Goal: Task Accomplishment & Management: Manage account settings

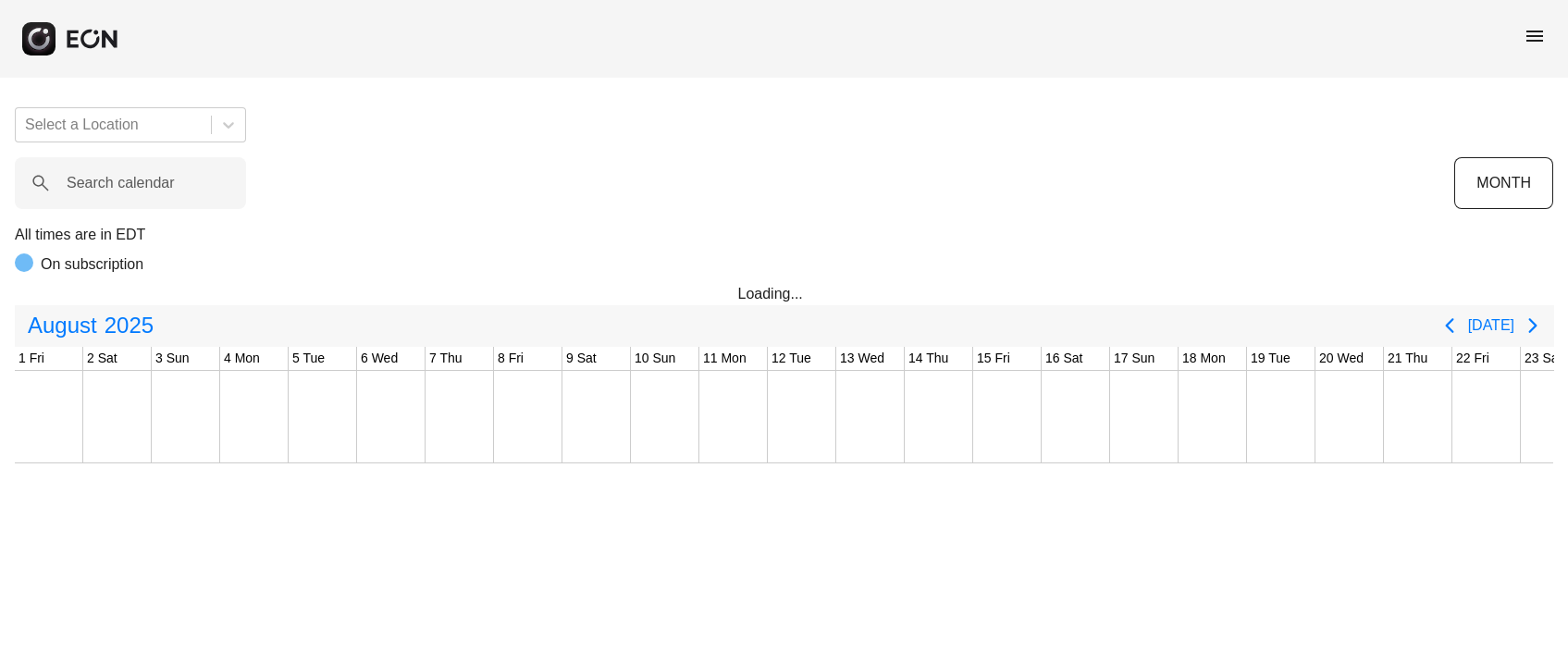
scroll to position [0, 582]
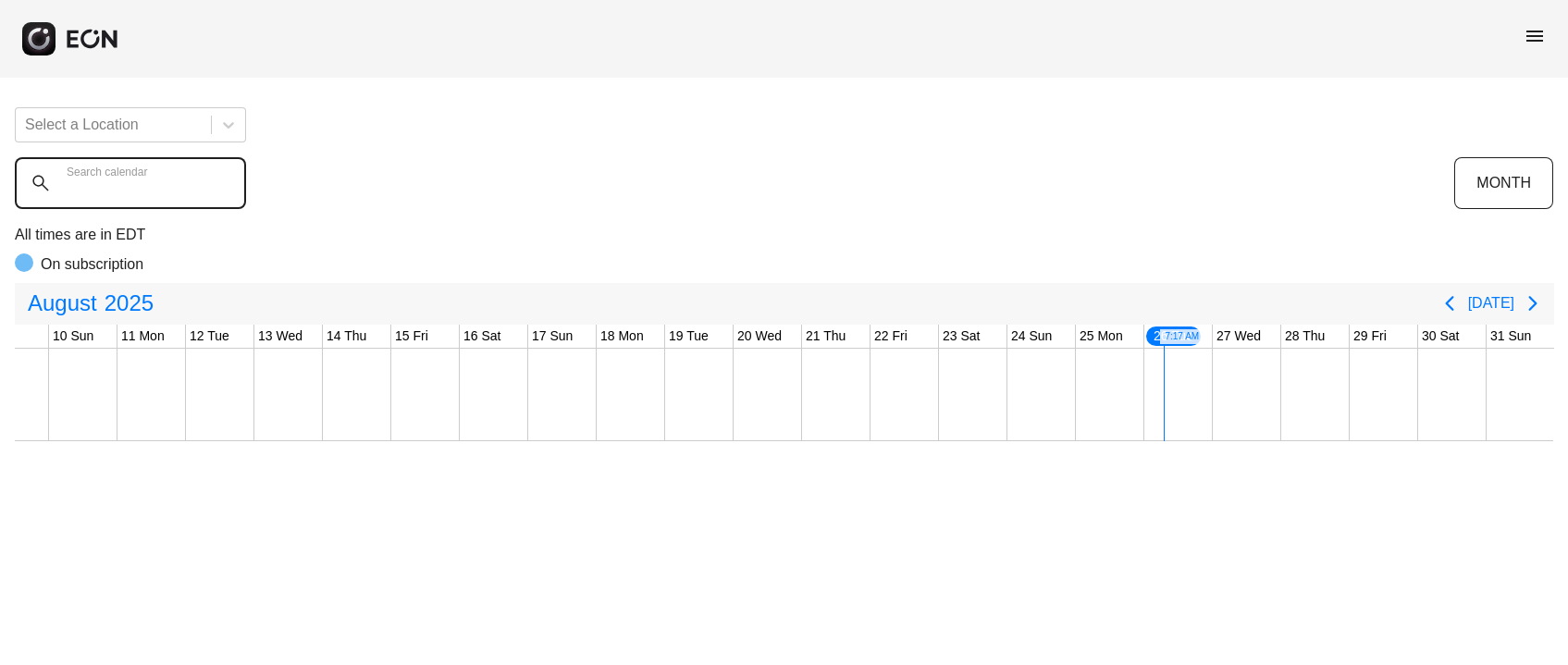
click at [199, 205] on calendar "Search calendar" at bounding box center [130, 183] width 231 height 52
drag, startPoint x: 1535, startPoint y: 30, endPoint x: 1534, endPoint y: 44, distance: 14.0
click at [1535, 31] on span "menu" at bounding box center [1534, 36] width 22 height 22
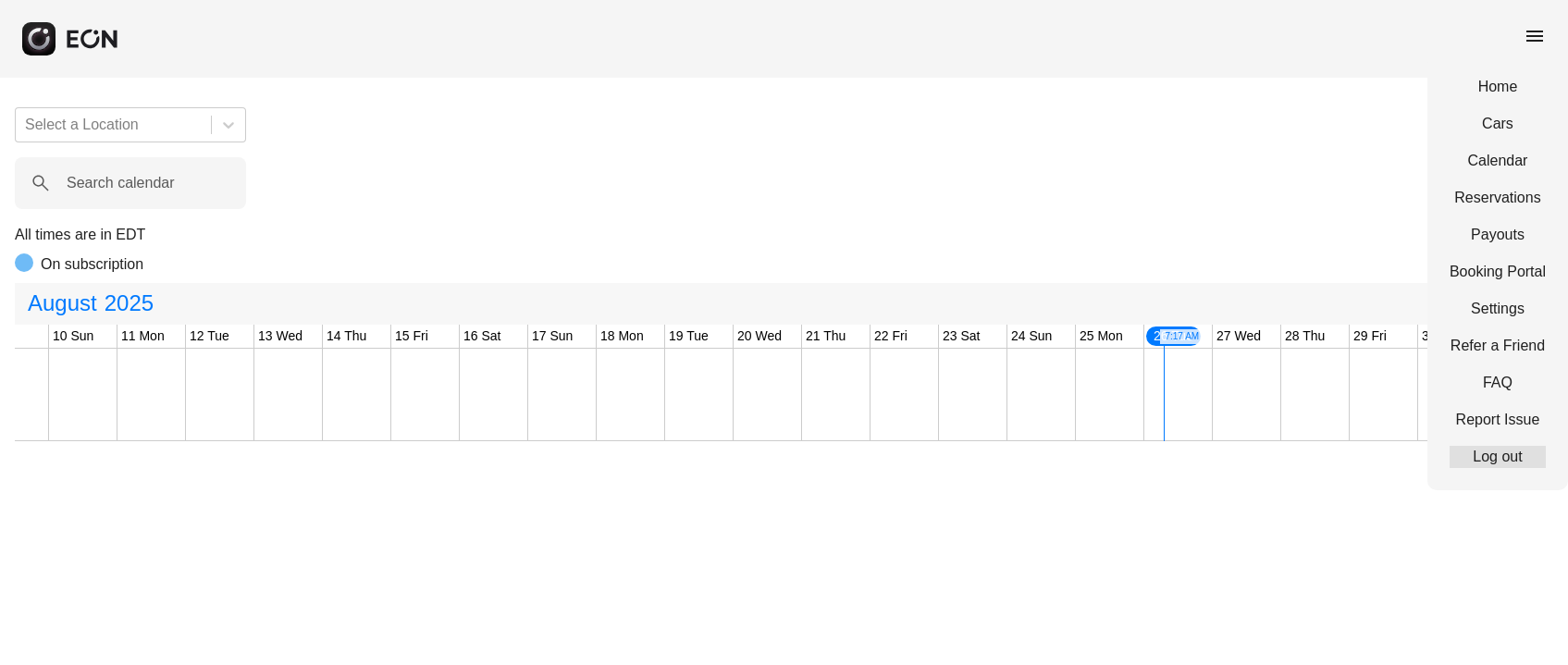
click at [1480, 457] on link "Log out" at bounding box center [1496, 457] width 96 height 22
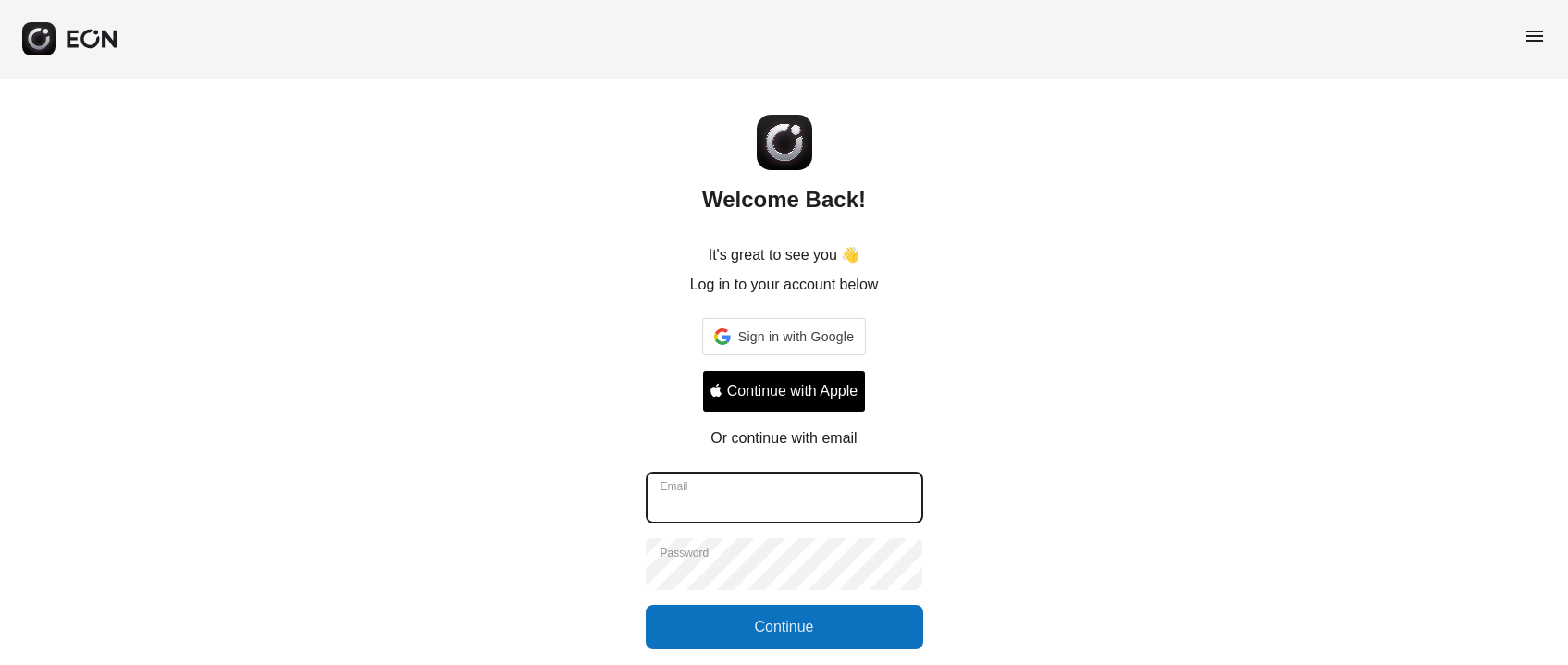
type input "**********"
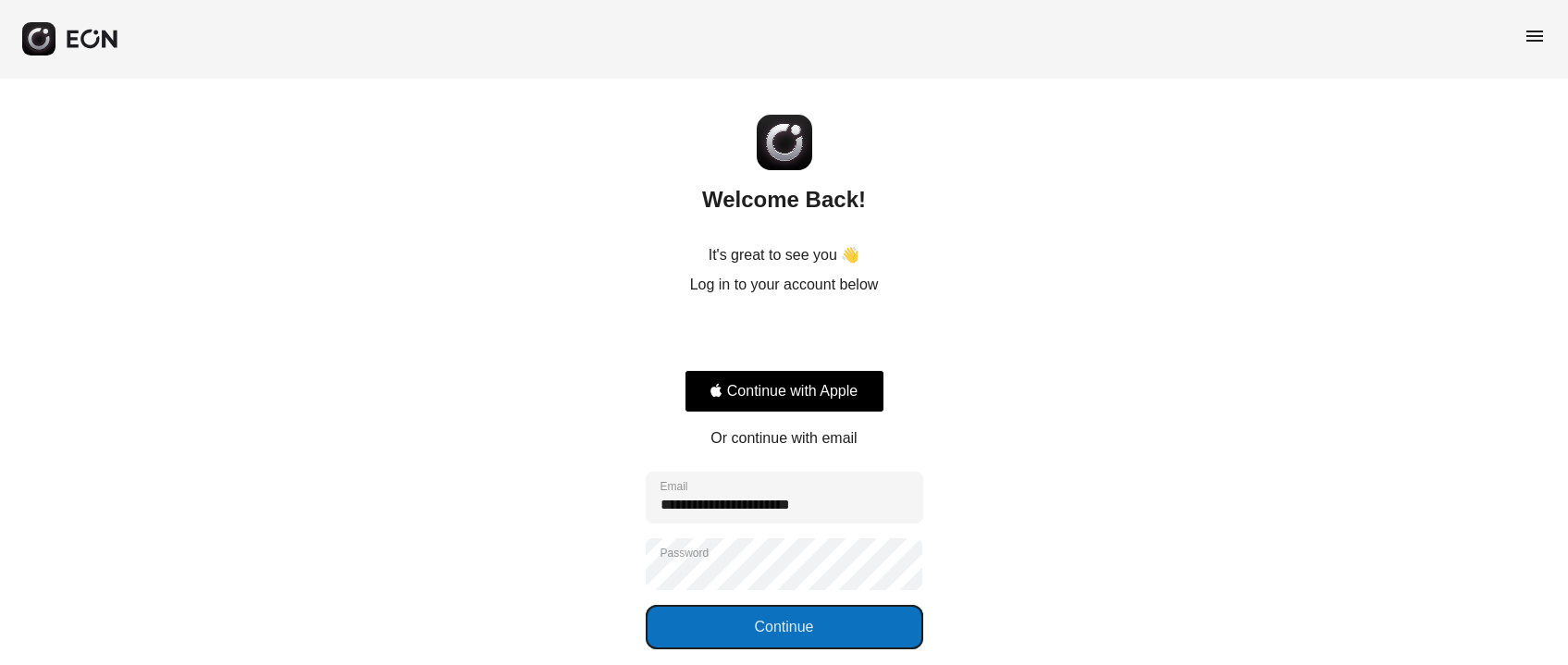
click at [757, 623] on button "Continue" at bounding box center [784, 628] width 277 height 45
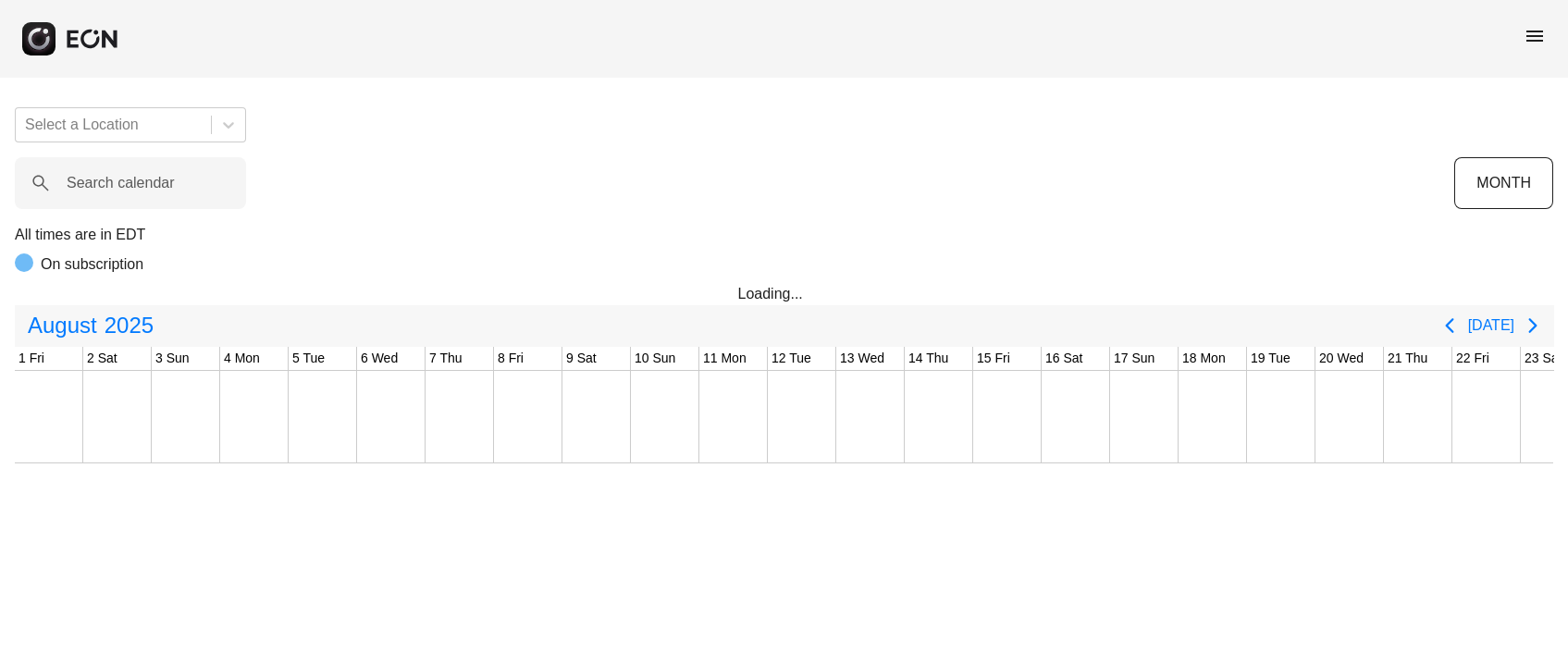
scroll to position [0, 582]
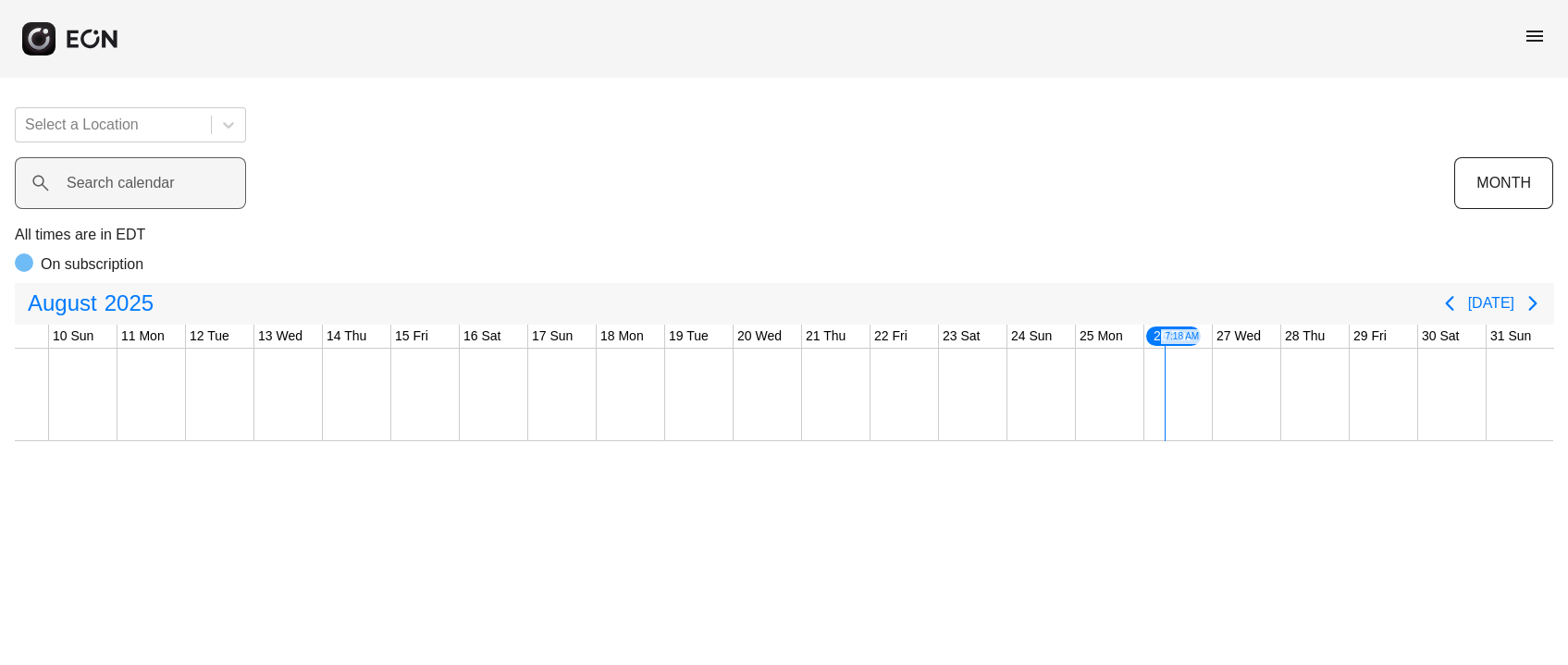
click at [101, 191] on label "Search calendar" at bounding box center [121, 183] width 108 height 22
click at [101, 191] on calendar "Search calendar" at bounding box center [130, 183] width 231 height 52
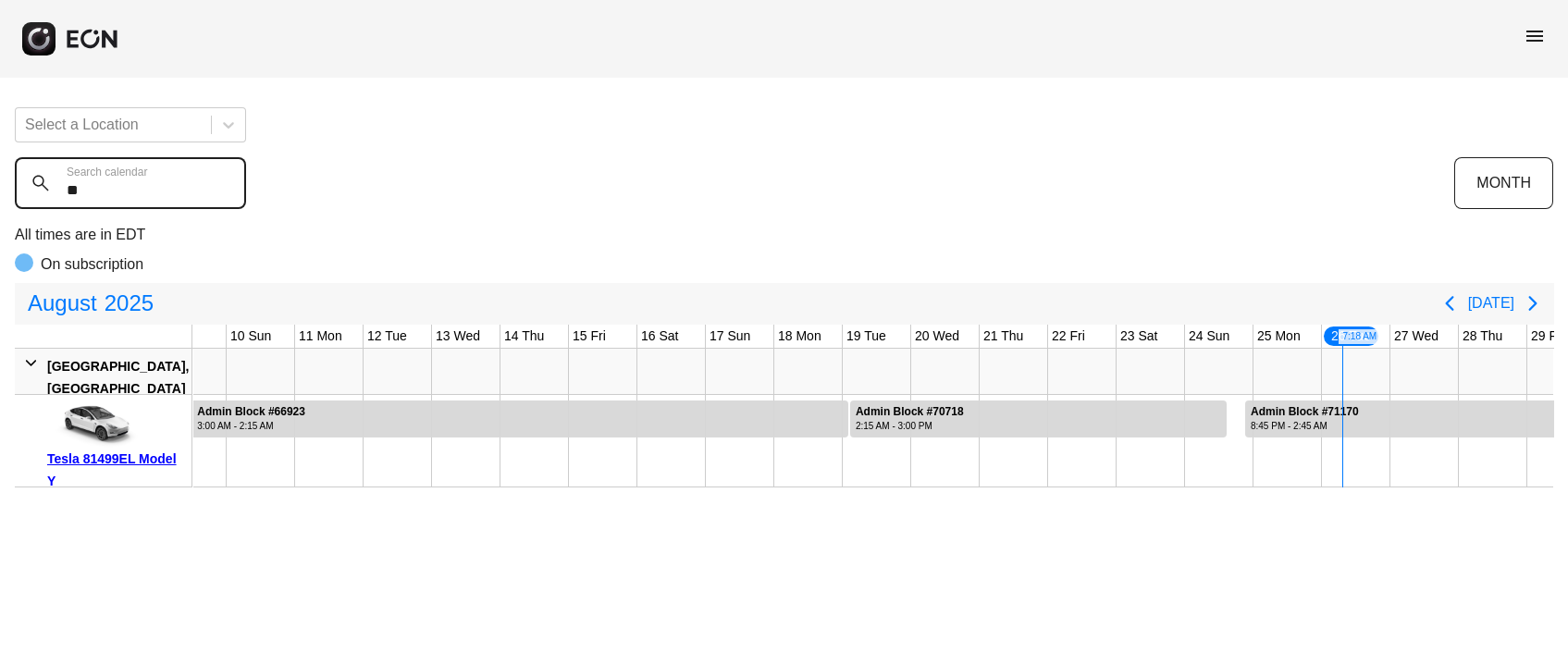
type calendar "**"
